Goal: Check status: Check status

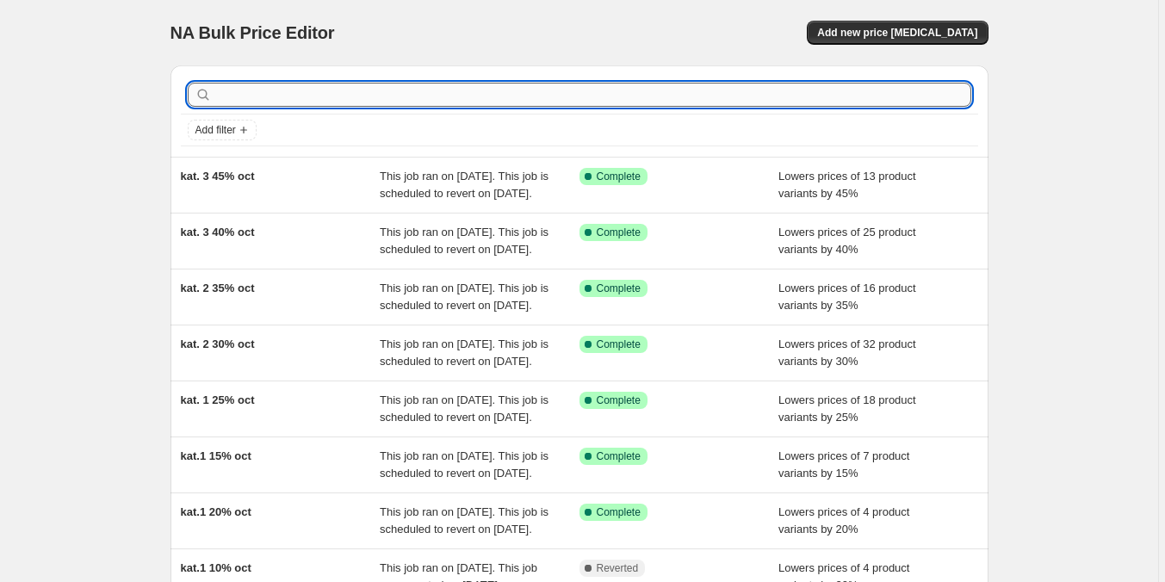
click at [399, 98] on input "text" at bounding box center [593, 95] width 756 height 24
type input "billa"
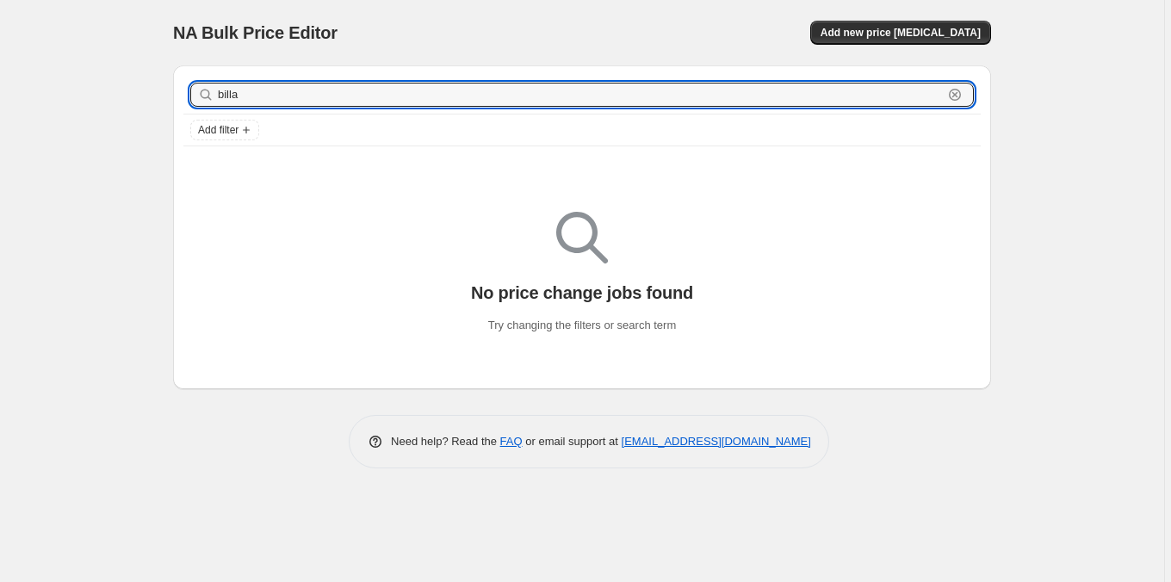
click at [410, 90] on input "billa" at bounding box center [580, 95] width 725 height 24
click at [411, 90] on input "billa" at bounding box center [580, 95] width 725 height 24
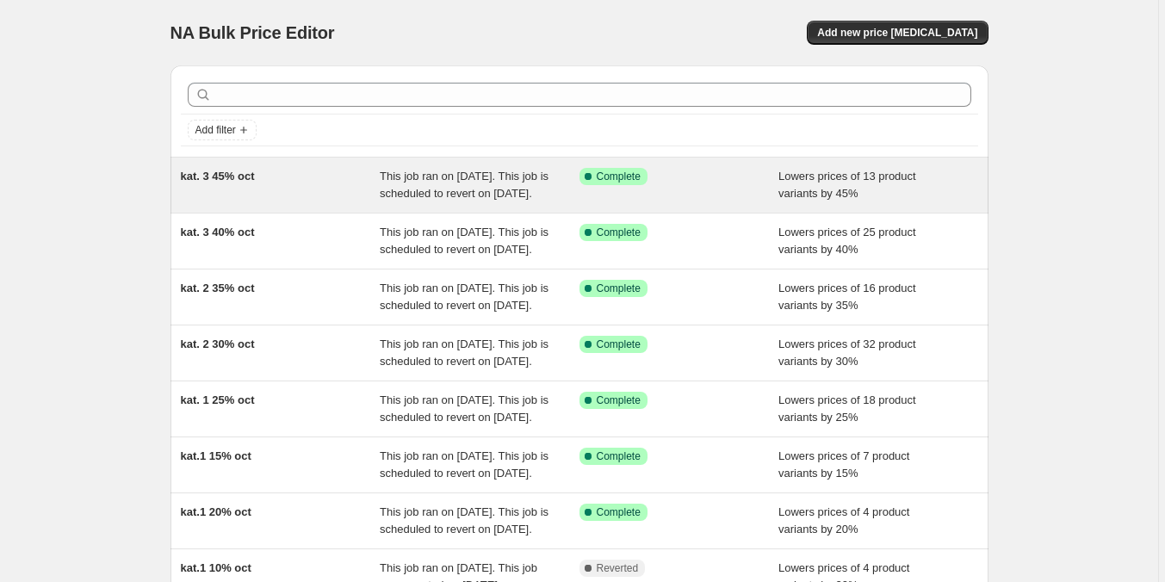
click at [380, 191] on div "kat. 3 45% oct" at bounding box center [281, 185] width 200 height 34
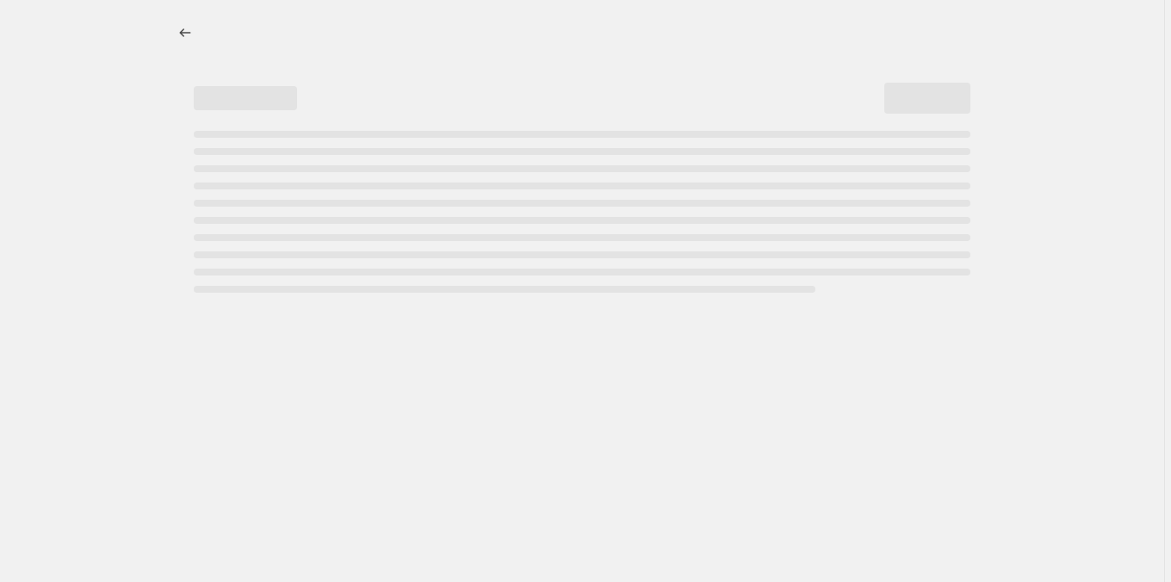
select select "percentage"
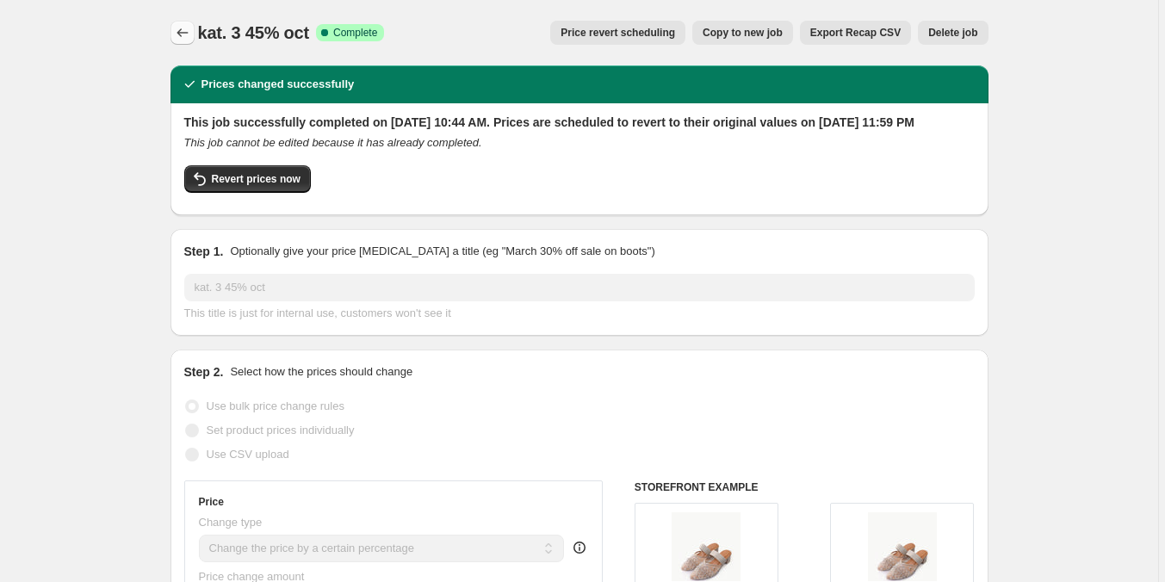
click at [182, 26] on icon "Price change jobs" at bounding box center [182, 32] width 17 height 17
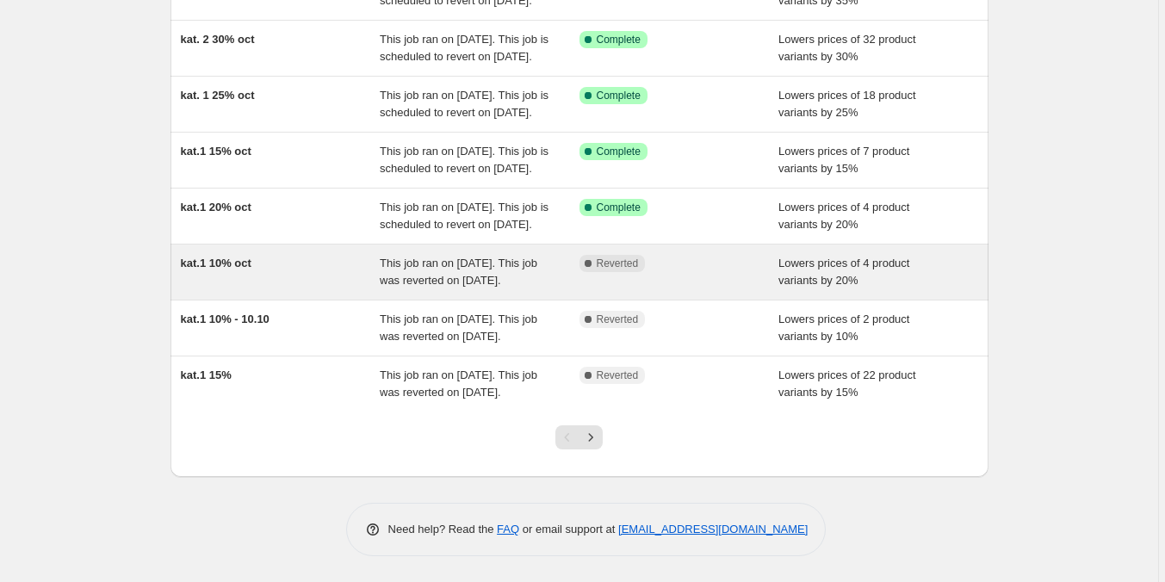
scroll to position [391, 0]
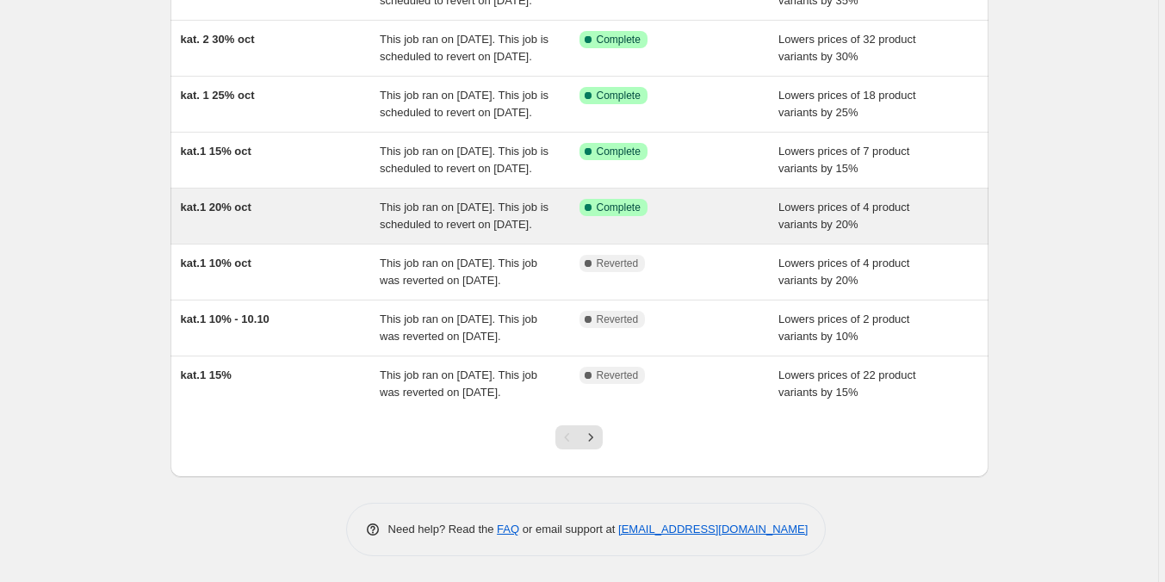
click at [443, 231] on span "This job ran on [DATE]. This job is scheduled to revert on [DATE]." at bounding box center [464, 216] width 169 height 30
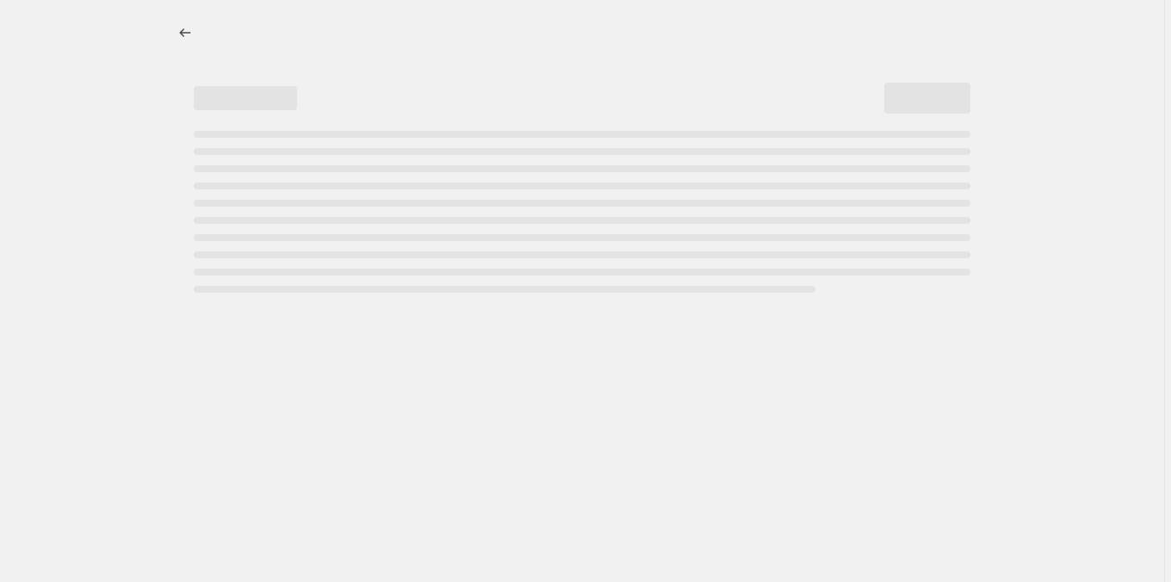
select select "percentage"
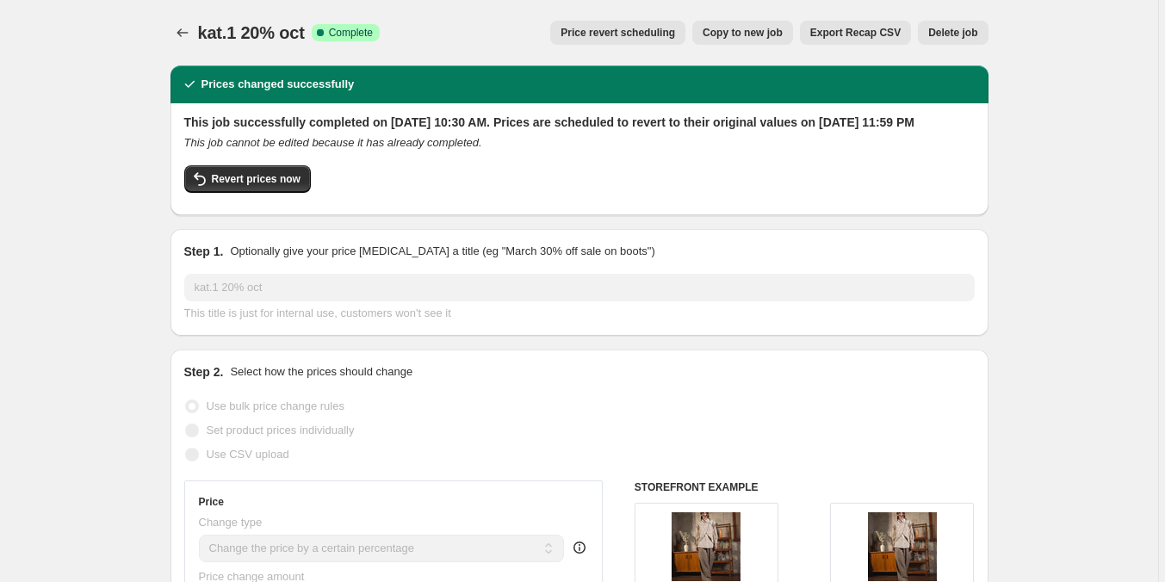
click at [177, 28] on icon "Price change jobs" at bounding box center [182, 32] width 17 height 17
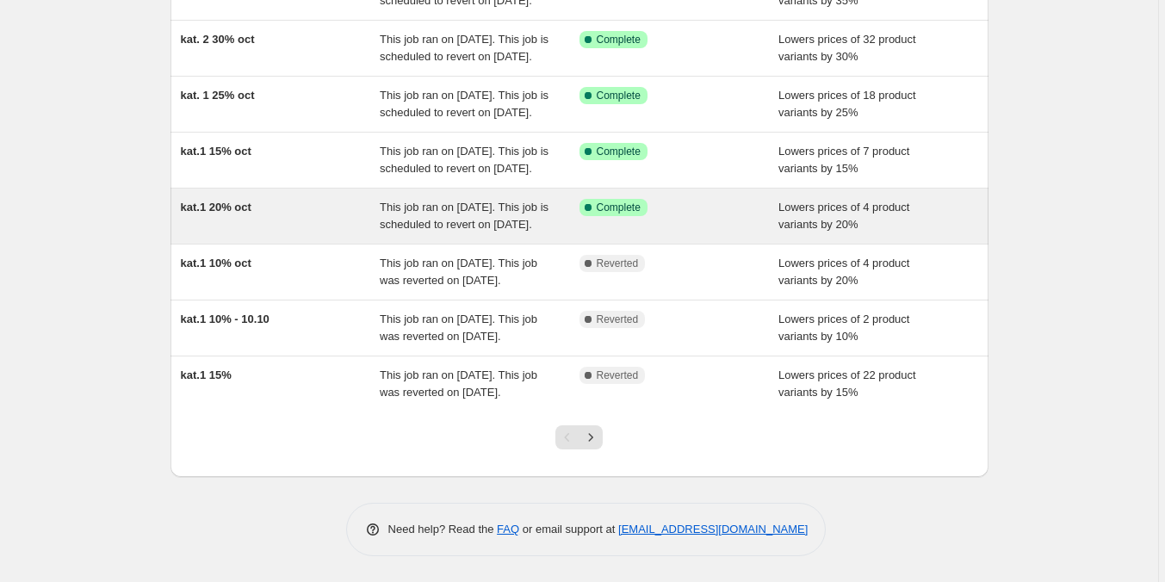
scroll to position [344, 0]
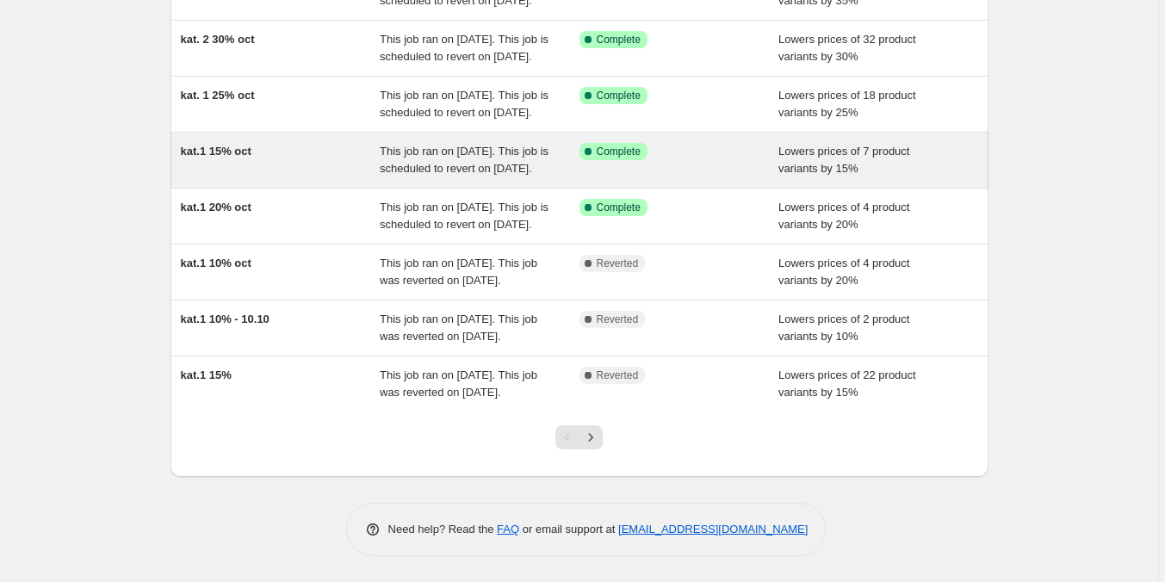
click at [406, 175] on span "This job ran on [DATE]. This job is scheduled to revert on [DATE]." at bounding box center [464, 160] width 169 height 30
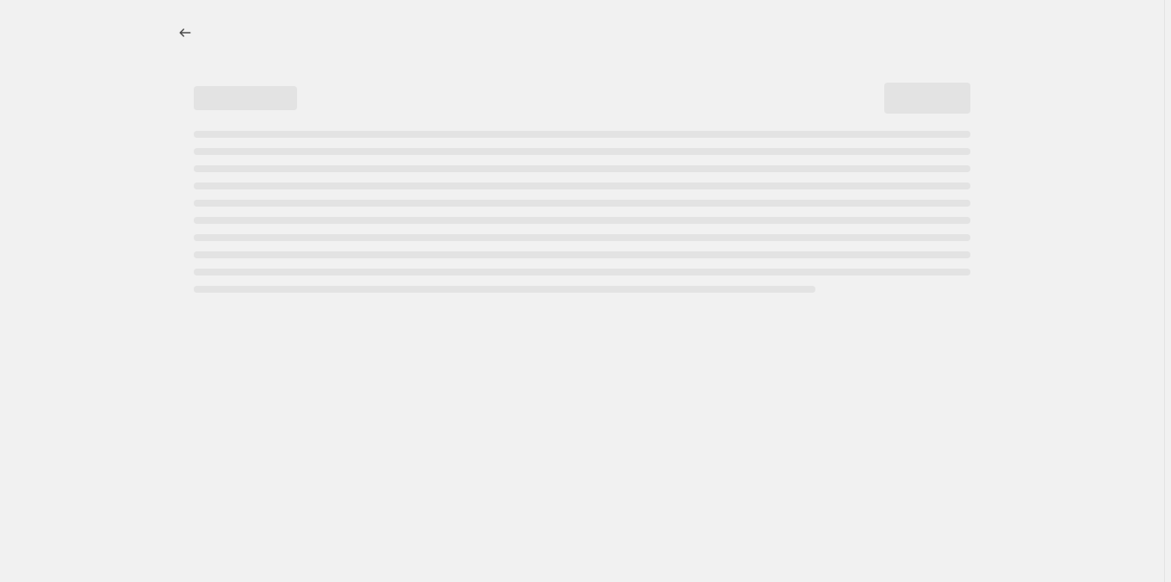
select select "percentage"
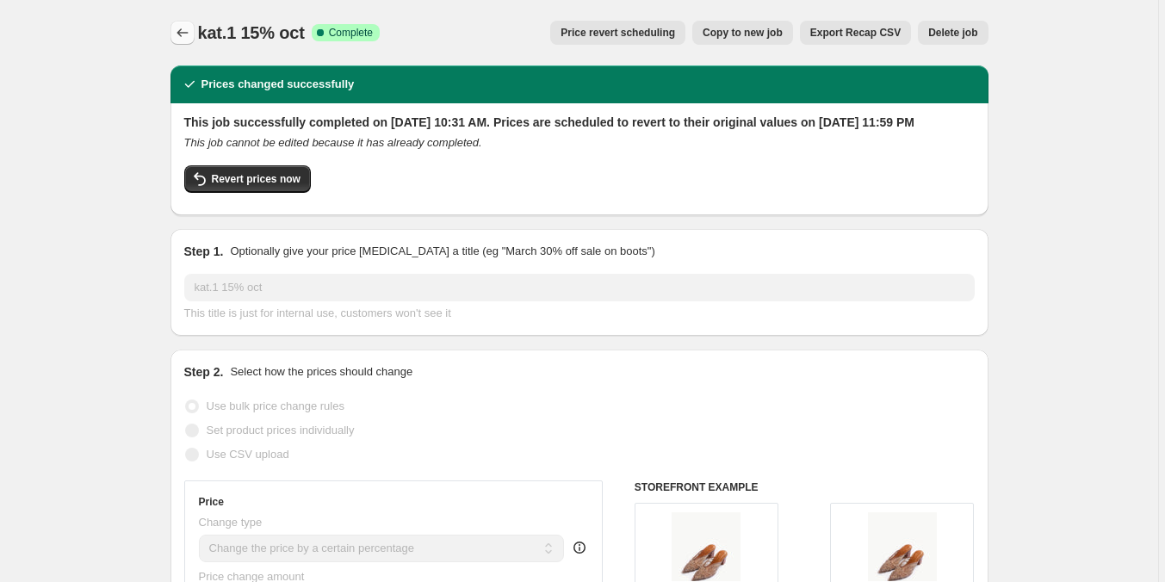
click at [186, 26] on icon "Price change jobs" at bounding box center [182, 32] width 17 height 17
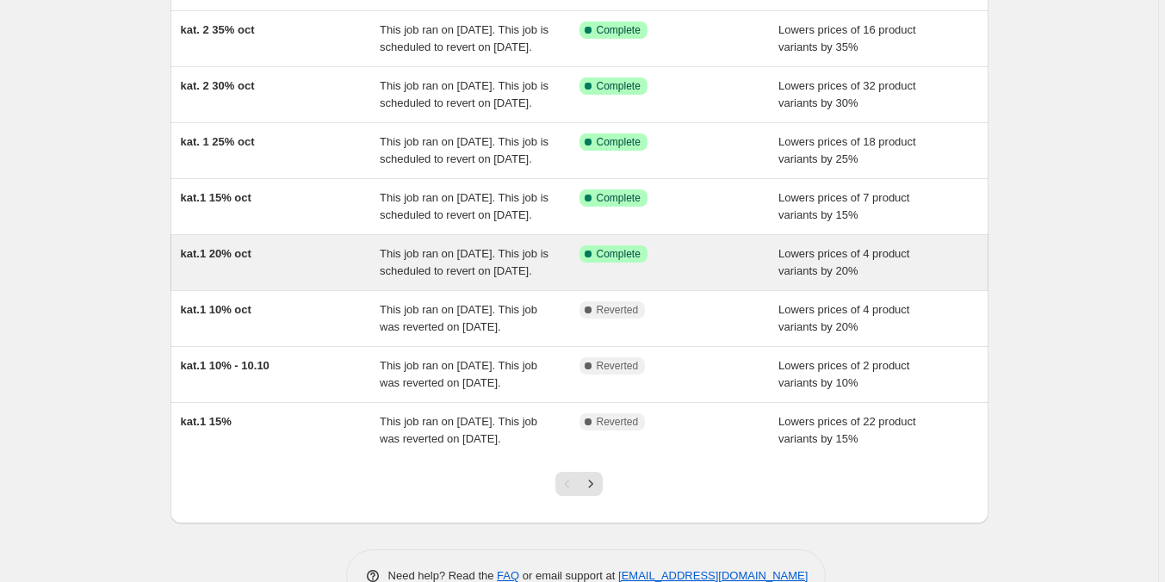
scroll to position [344, 0]
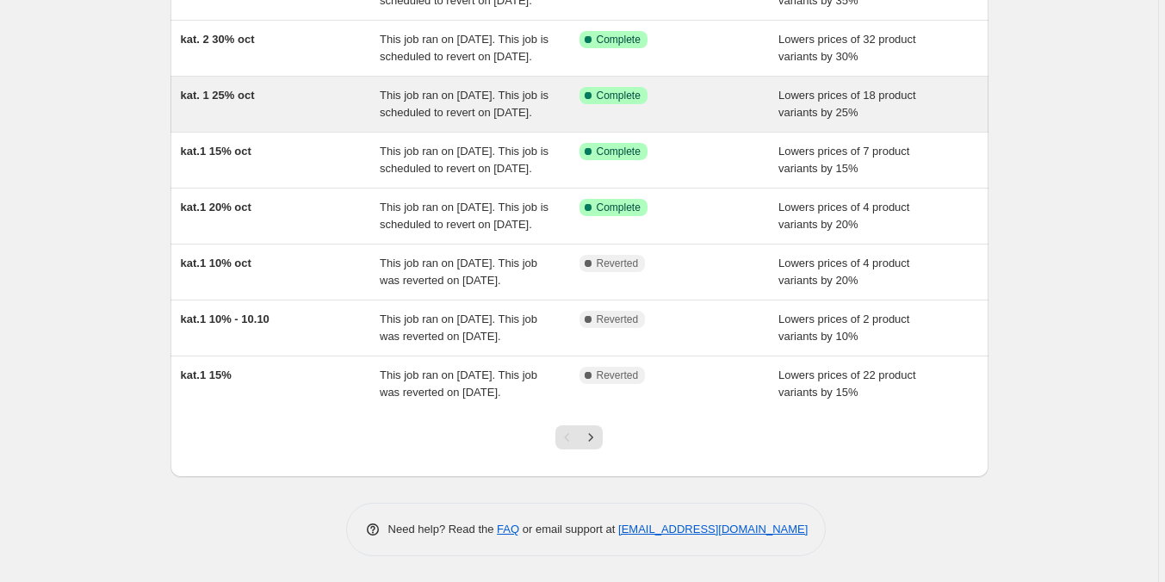
click at [387, 119] on span "This job ran on [DATE]. This job is scheduled to revert on [DATE]." at bounding box center [464, 104] width 169 height 30
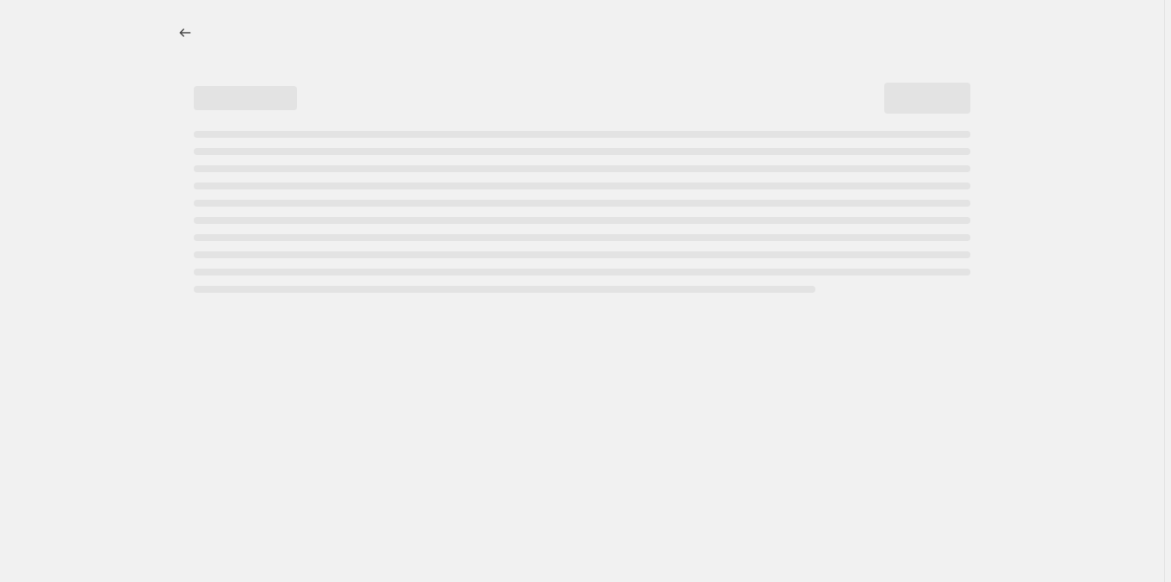
select select "percentage"
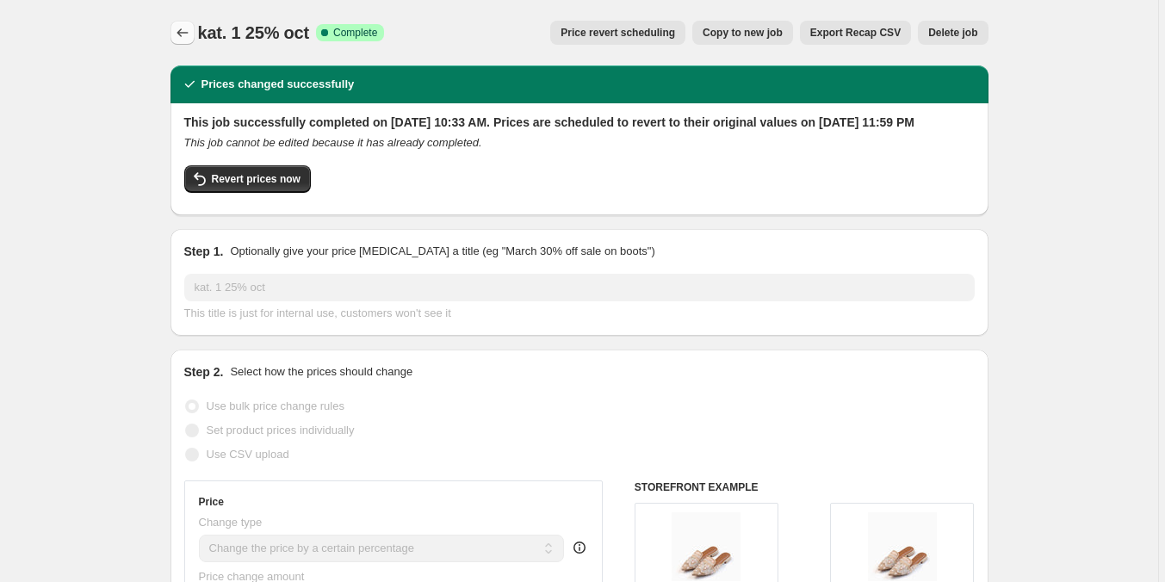
click at [180, 33] on icon "Price change jobs" at bounding box center [182, 32] width 17 height 17
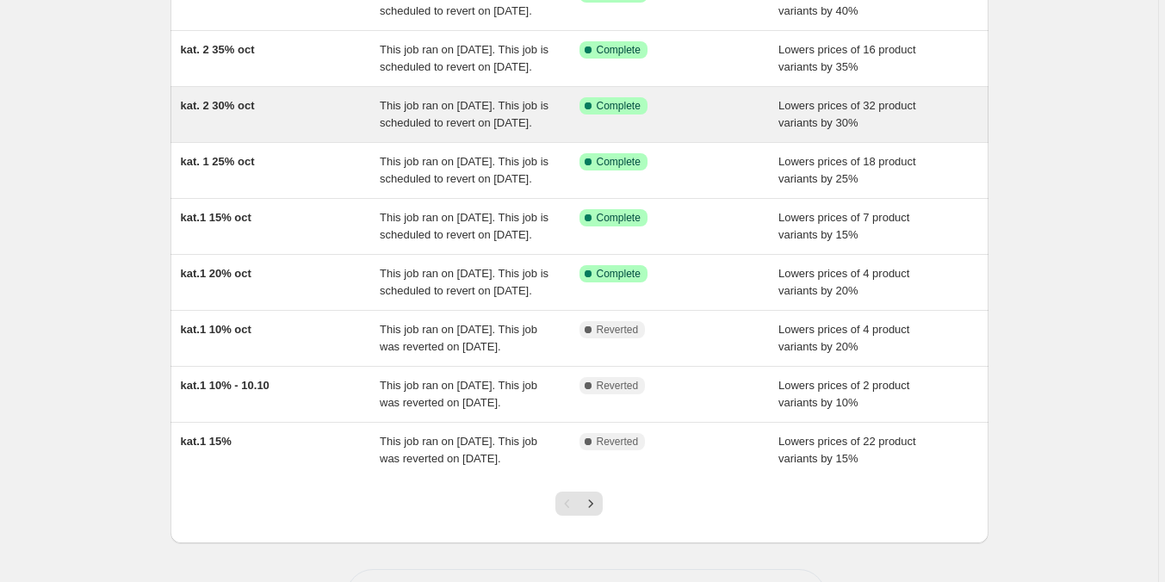
scroll to position [258, 0]
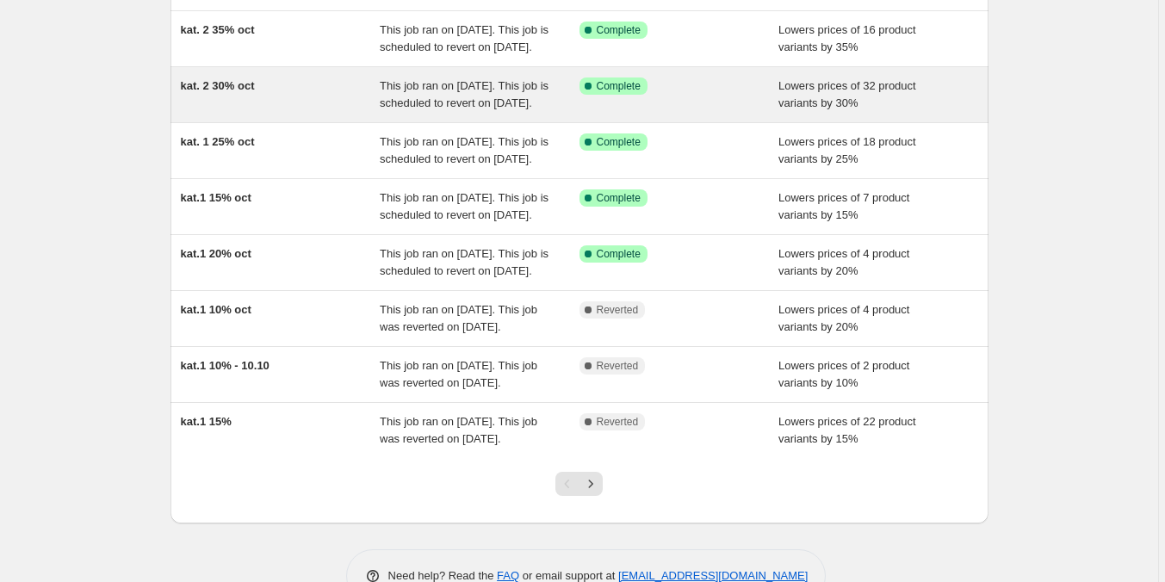
click at [389, 109] on span "This job ran on [DATE]. This job is scheduled to revert on [DATE]." at bounding box center [464, 94] width 169 height 30
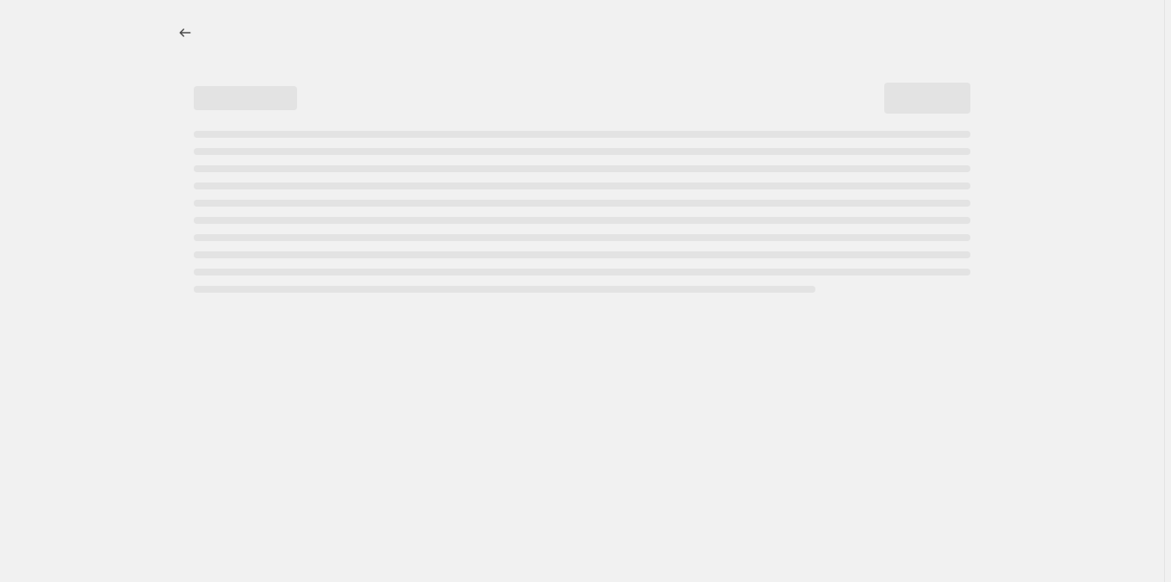
select select "percentage"
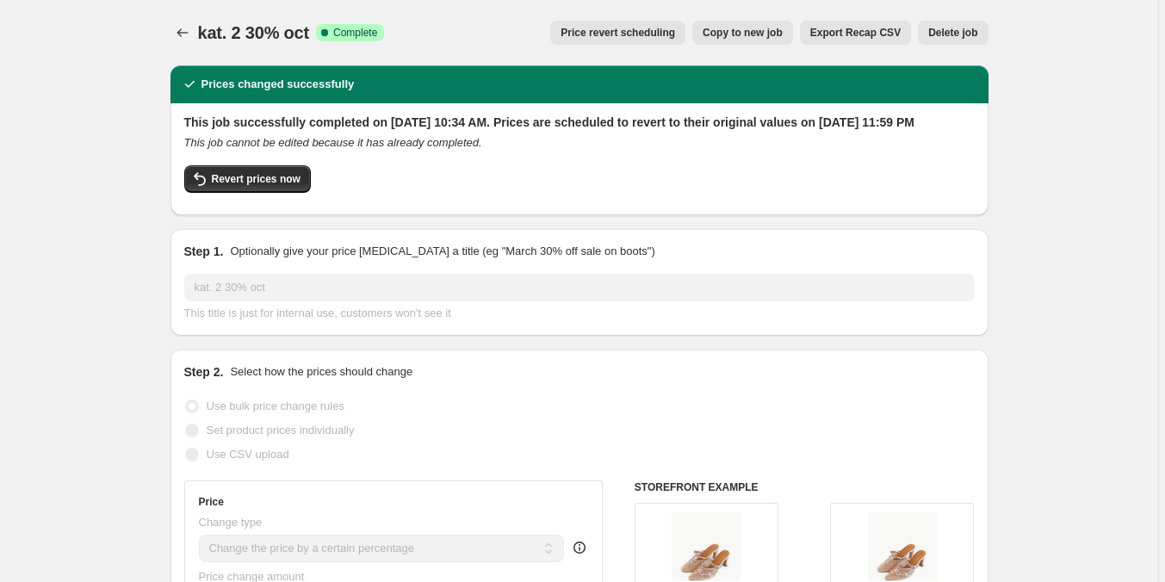
click at [180, 14] on div "kat. 2 30% oct. This page is ready kat. 2 30% oct Success Complete Complete Pri…" at bounding box center [579, 32] width 818 height 65
click at [179, 28] on icon "Price change jobs" at bounding box center [182, 32] width 17 height 17
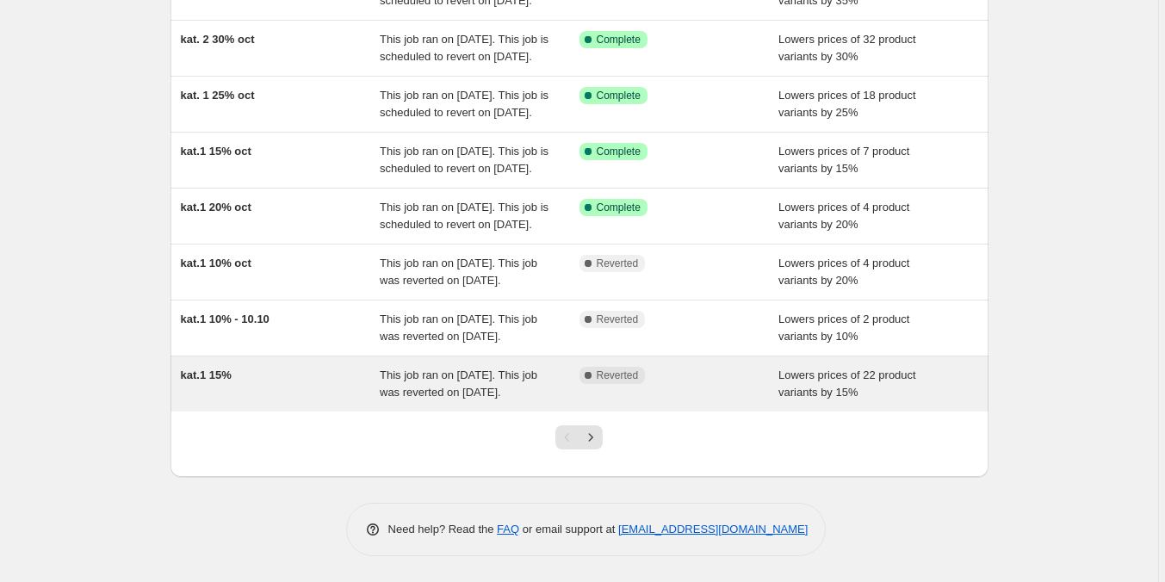
scroll to position [477, 0]
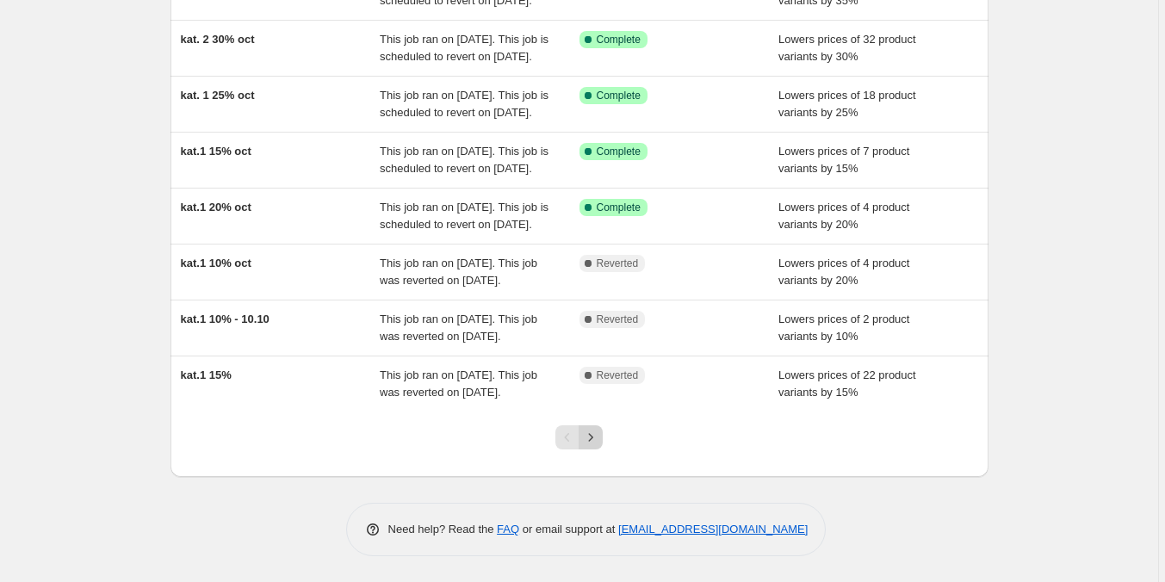
click at [603, 433] on button "Next" at bounding box center [590, 437] width 24 height 24
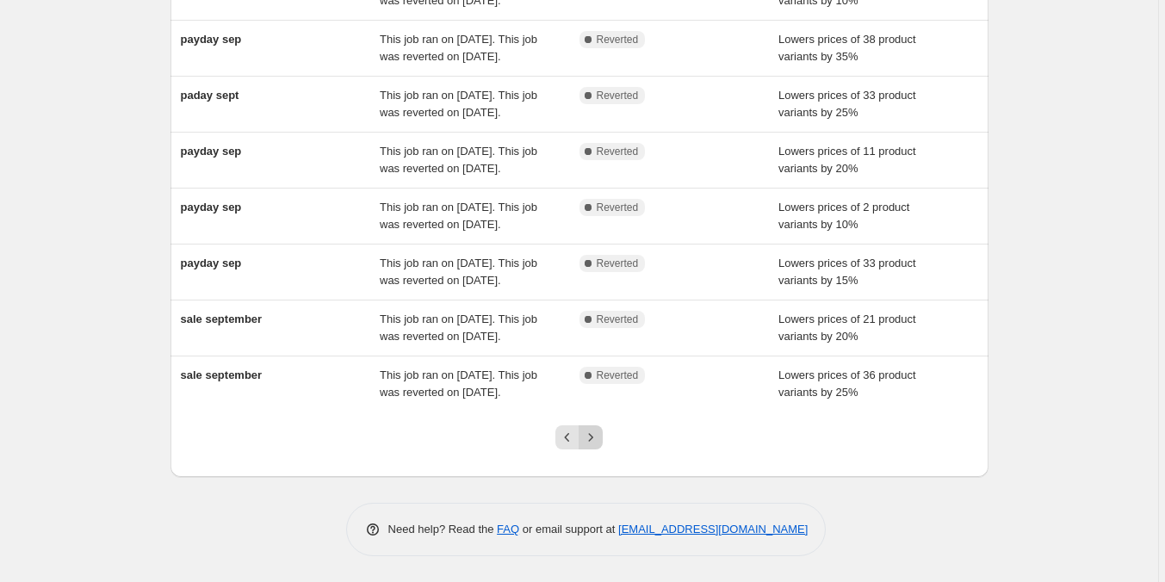
click at [594, 430] on icon "Next" at bounding box center [590, 437] width 17 height 17
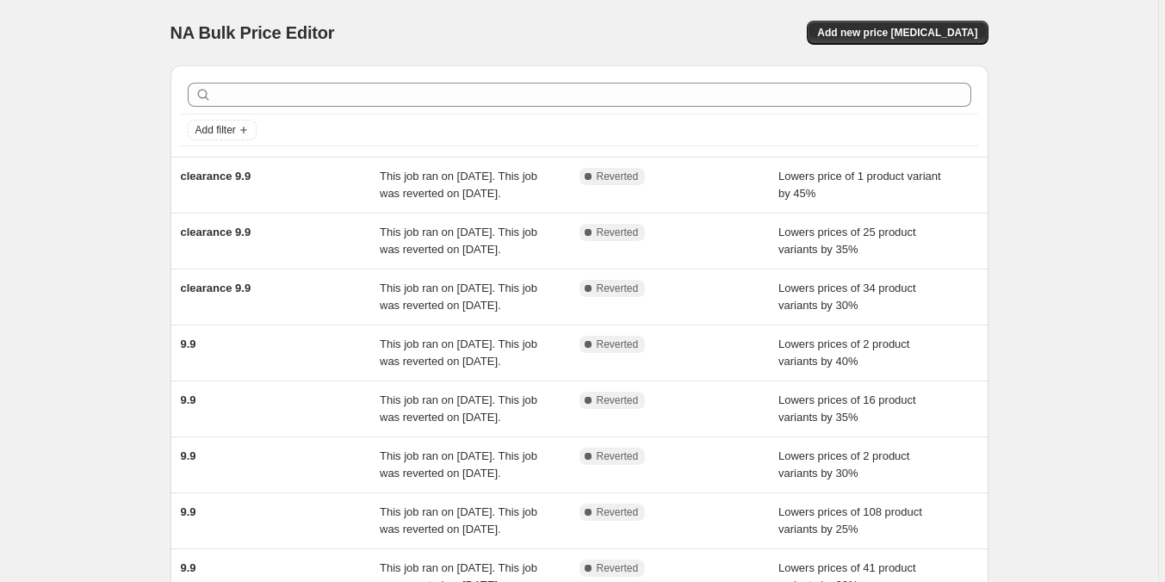
scroll to position [0, 0]
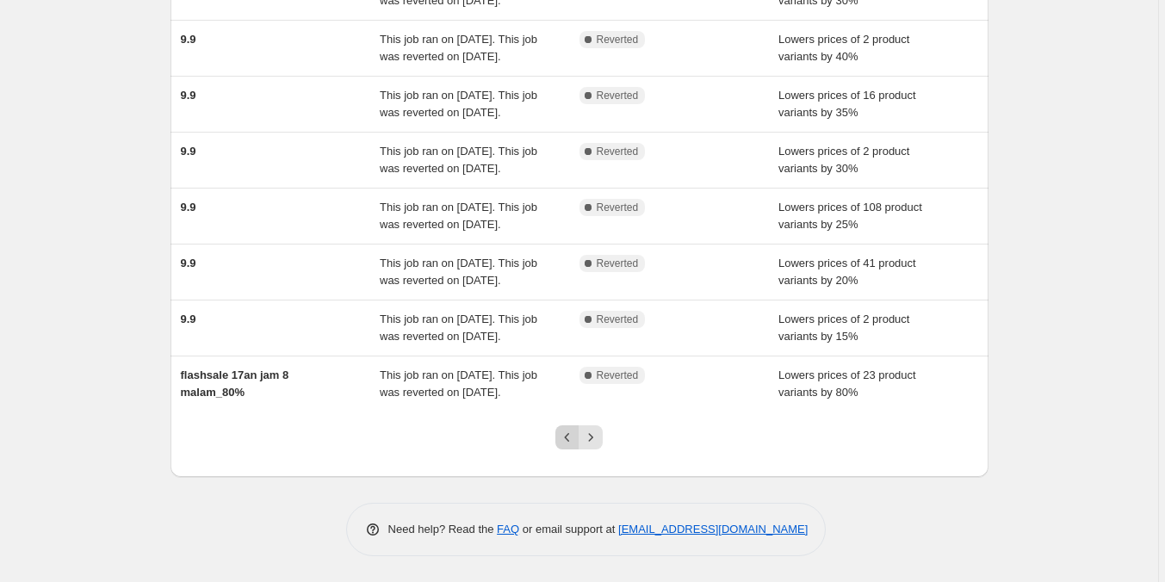
click at [565, 443] on icon "Previous" at bounding box center [567, 437] width 17 height 17
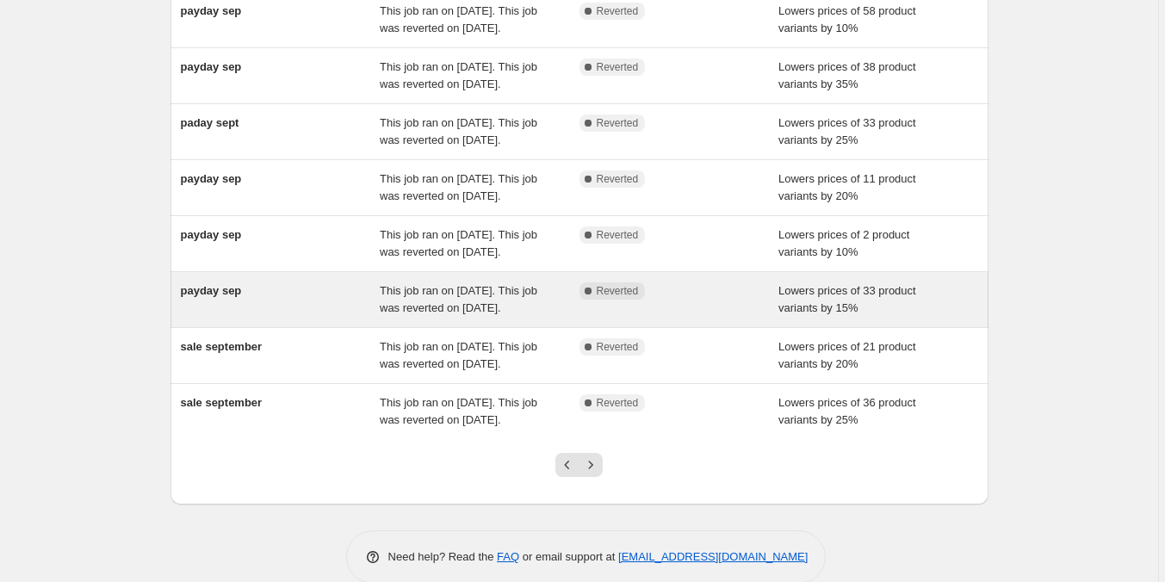
scroll to position [477, 0]
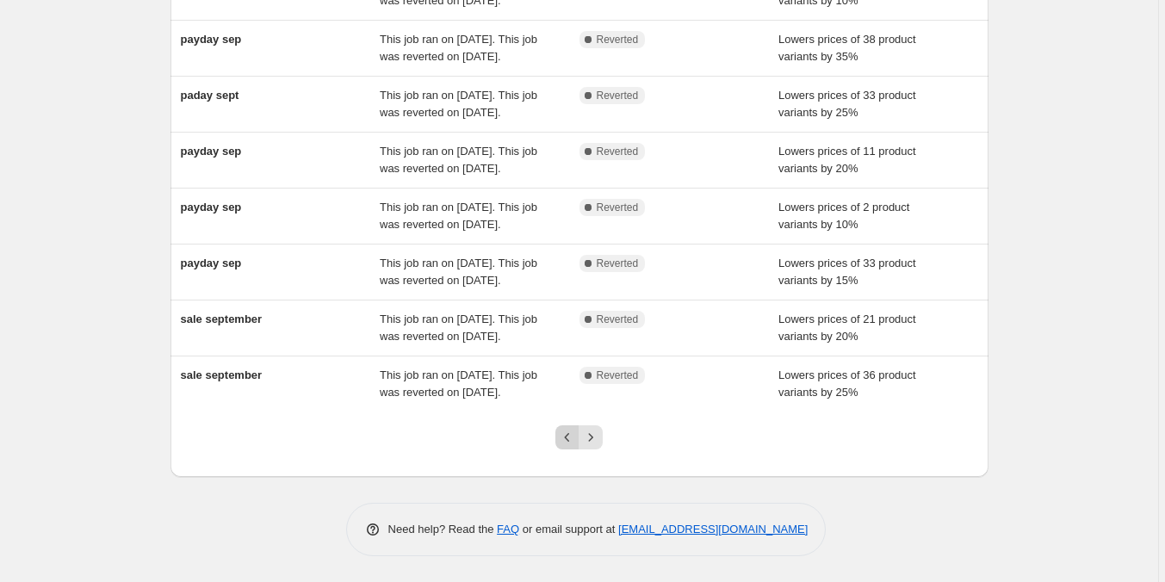
click at [566, 443] on icon "Previous" at bounding box center [567, 437] width 17 height 17
